Goal: Task Accomplishment & Management: Manage account settings

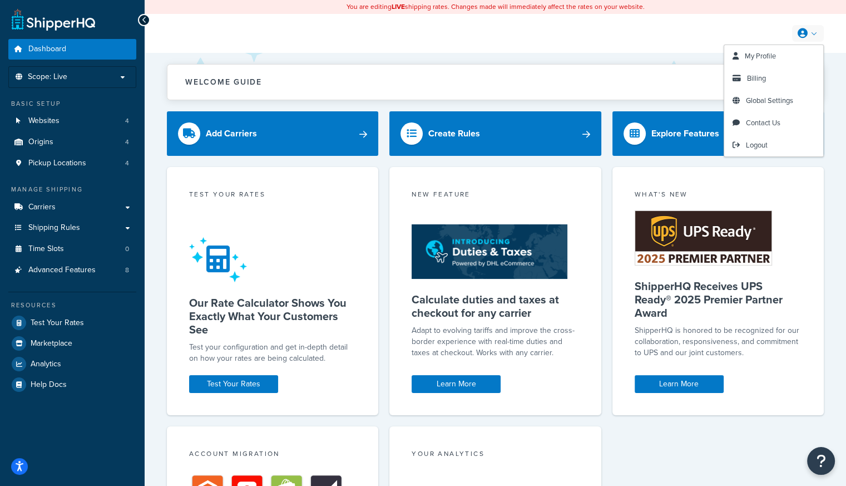
click at [809, 27] on link at bounding box center [808, 33] width 32 height 17
click at [763, 81] on span "Billing" at bounding box center [756, 78] width 19 height 11
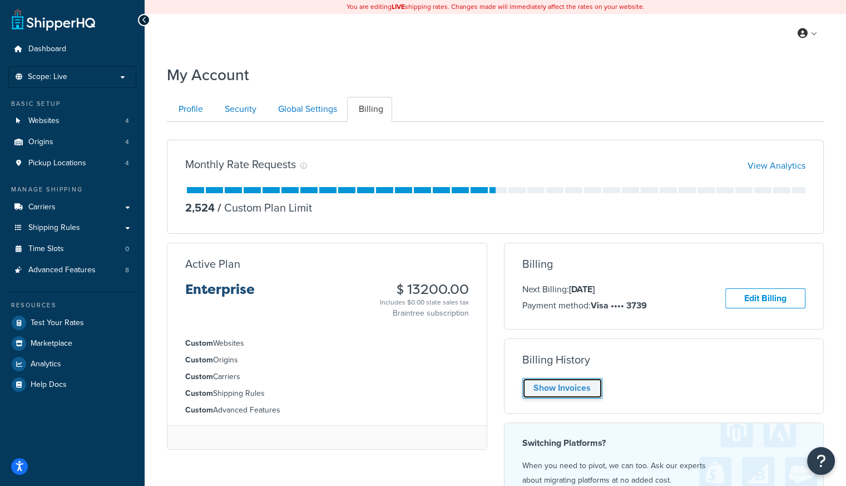
click at [566, 391] on link "Show Invoices" at bounding box center [563, 388] width 80 height 21
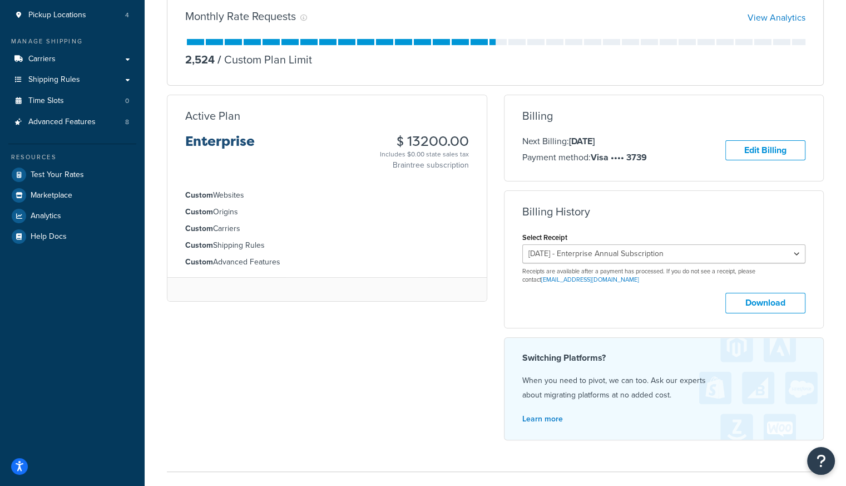
scroll to position [167, 0]
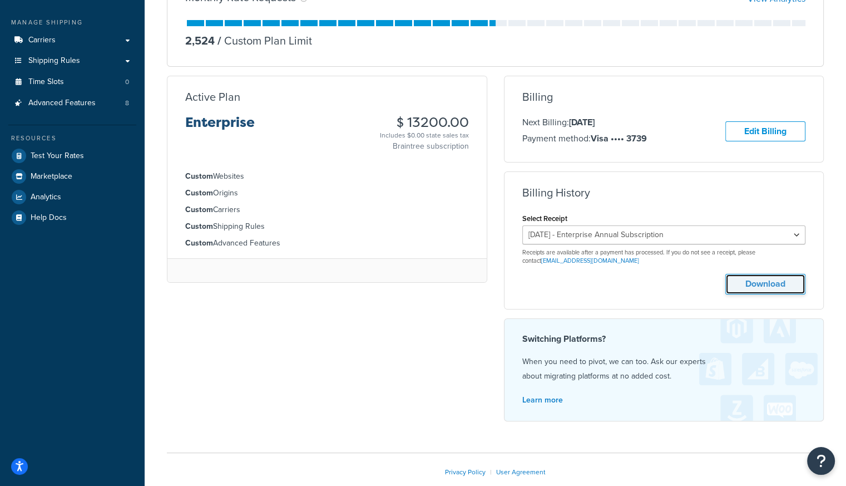
click at [749, 284] on button "Download" at bounding box center [766, 284] width 80 height 21
